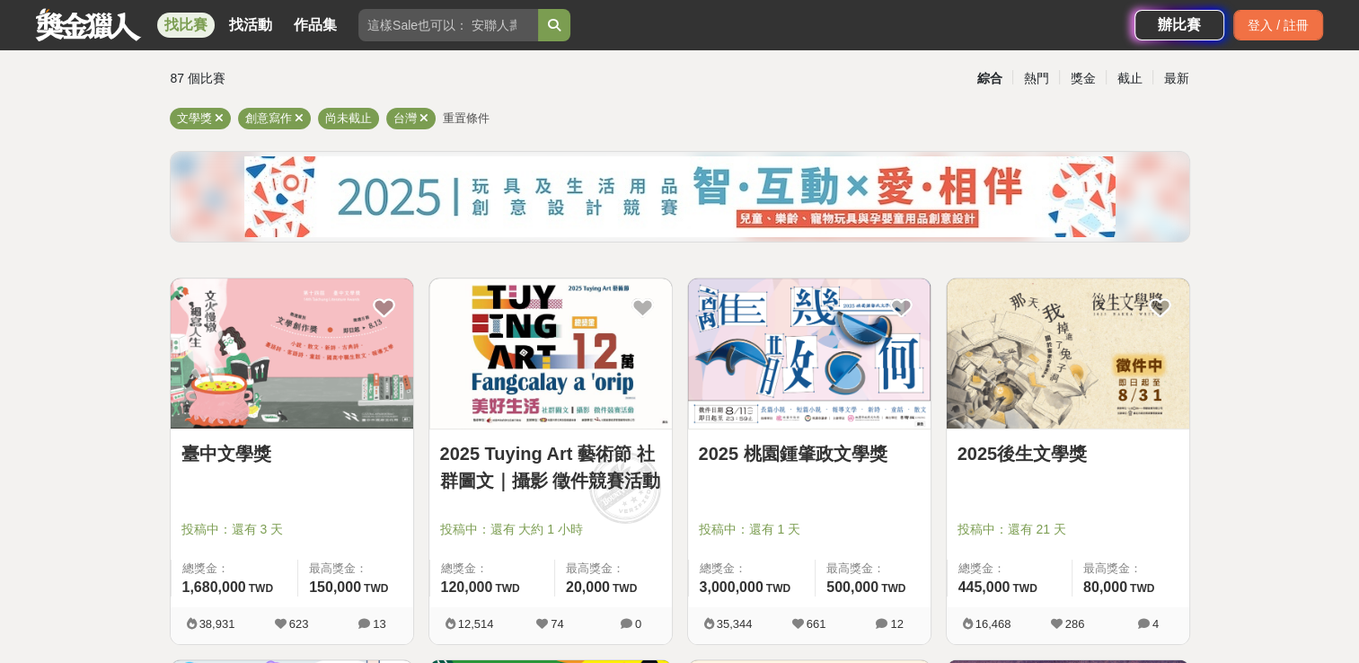
scroll to position [149, 0]
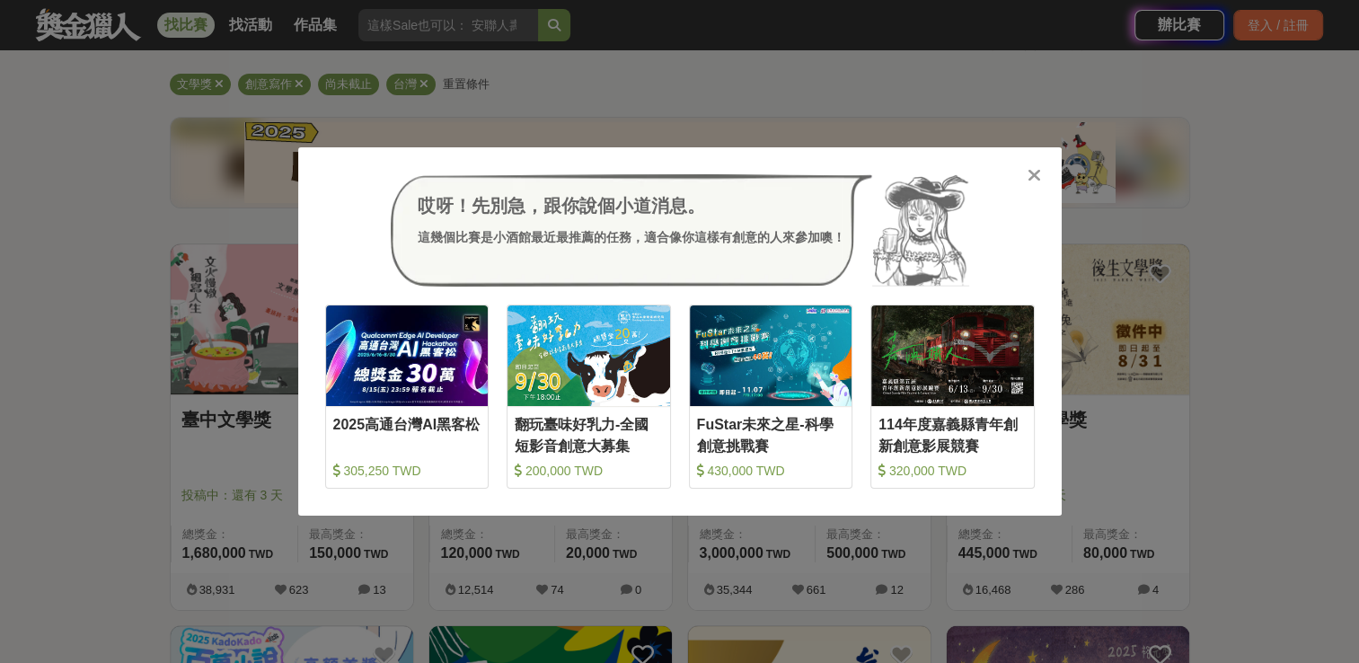
click at [1042, 168] on div at bounding box center [1035, 174] width 18 height 18
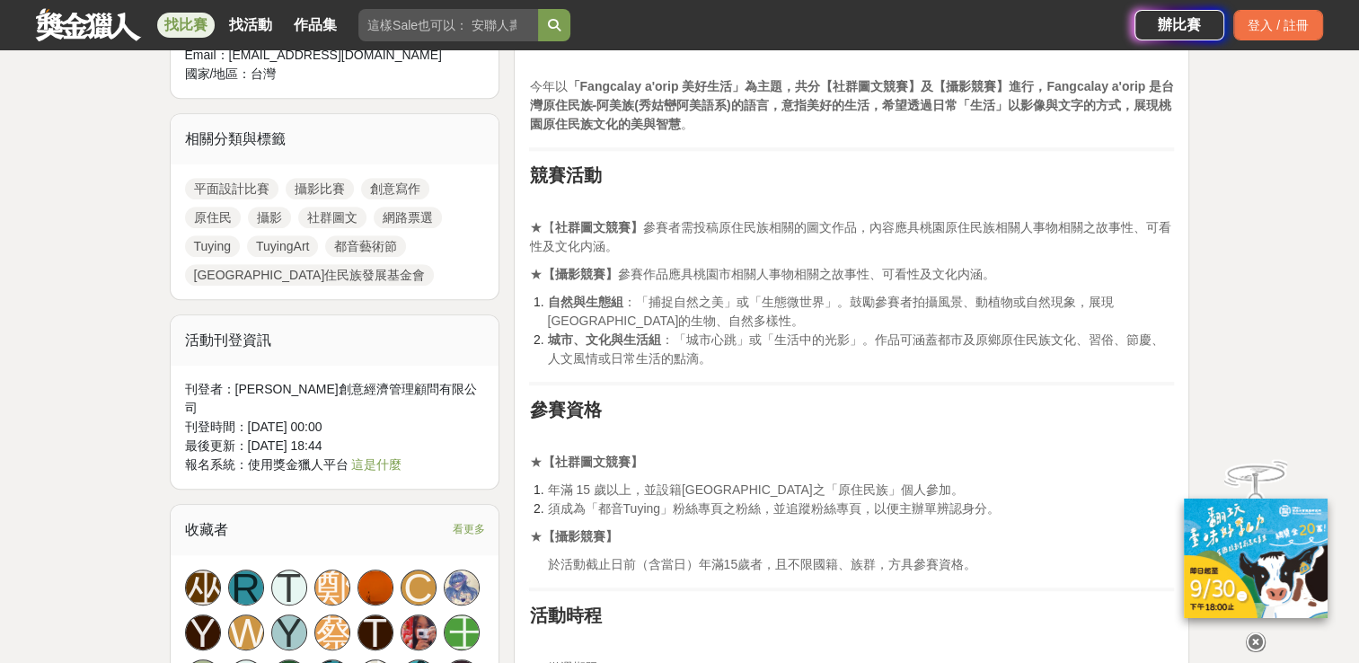
scroll to position [748, 0]
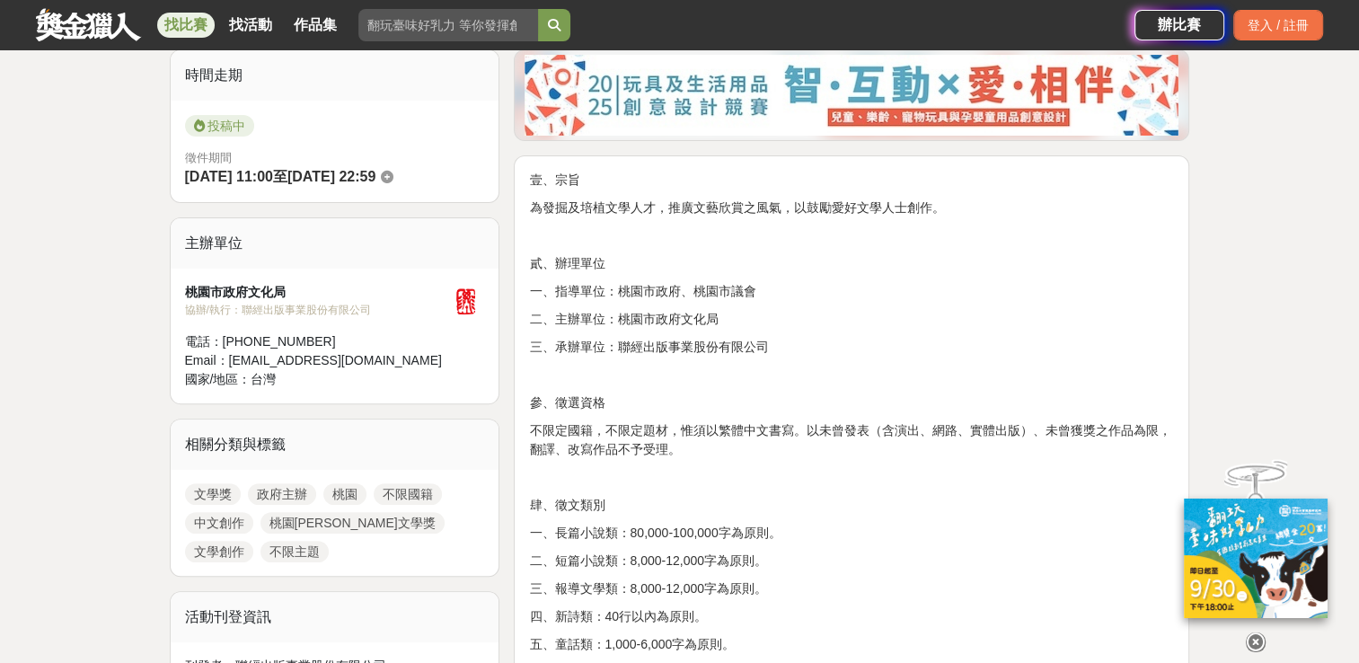
scroll to position [598, 0]
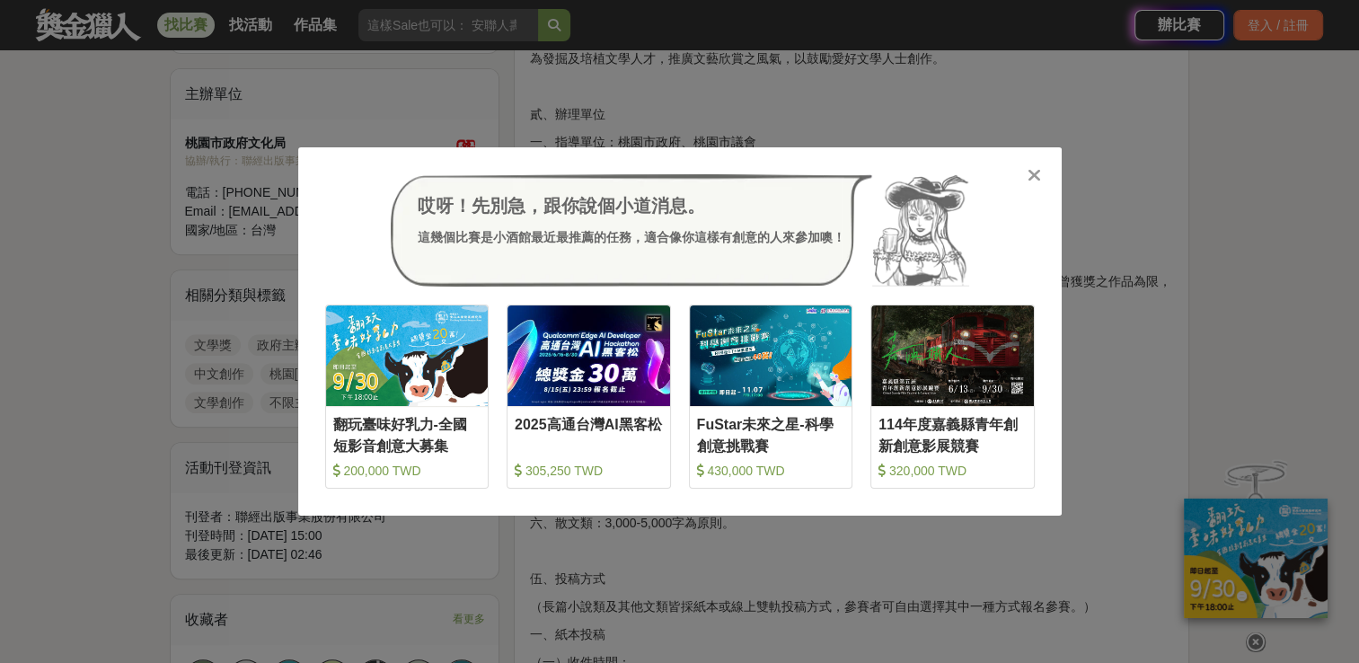
click at [1035, 163] on div "哎呀！先別急，跟你說個小道消息。 這幾個比賽是小酒館最近最推薦的任務，適合像你這樣有創意的人來參加噢！ 收藏 翻玩臺味好乳力-全國短影音創意大募集 200,0…" at bounding box center [680, 331] width 764 height 369
click at [1039, 174] on icon at bounding box center [1034, 175] width 13 height 18
